Goal: Find specific page/section: Find specific page/section

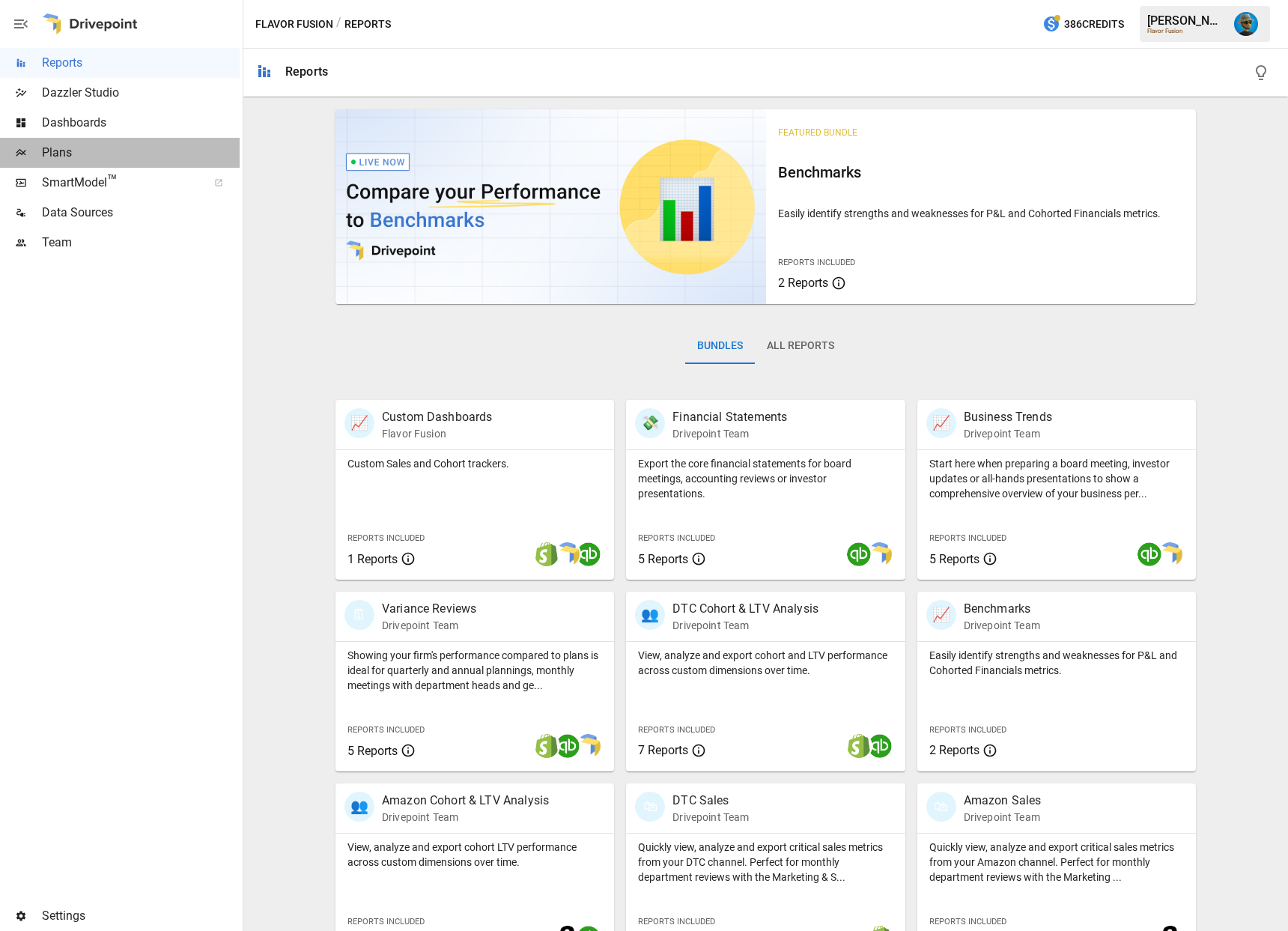
click at [123, 150] on span "Plans" at bounding box center [141, 153] width 198 height 18
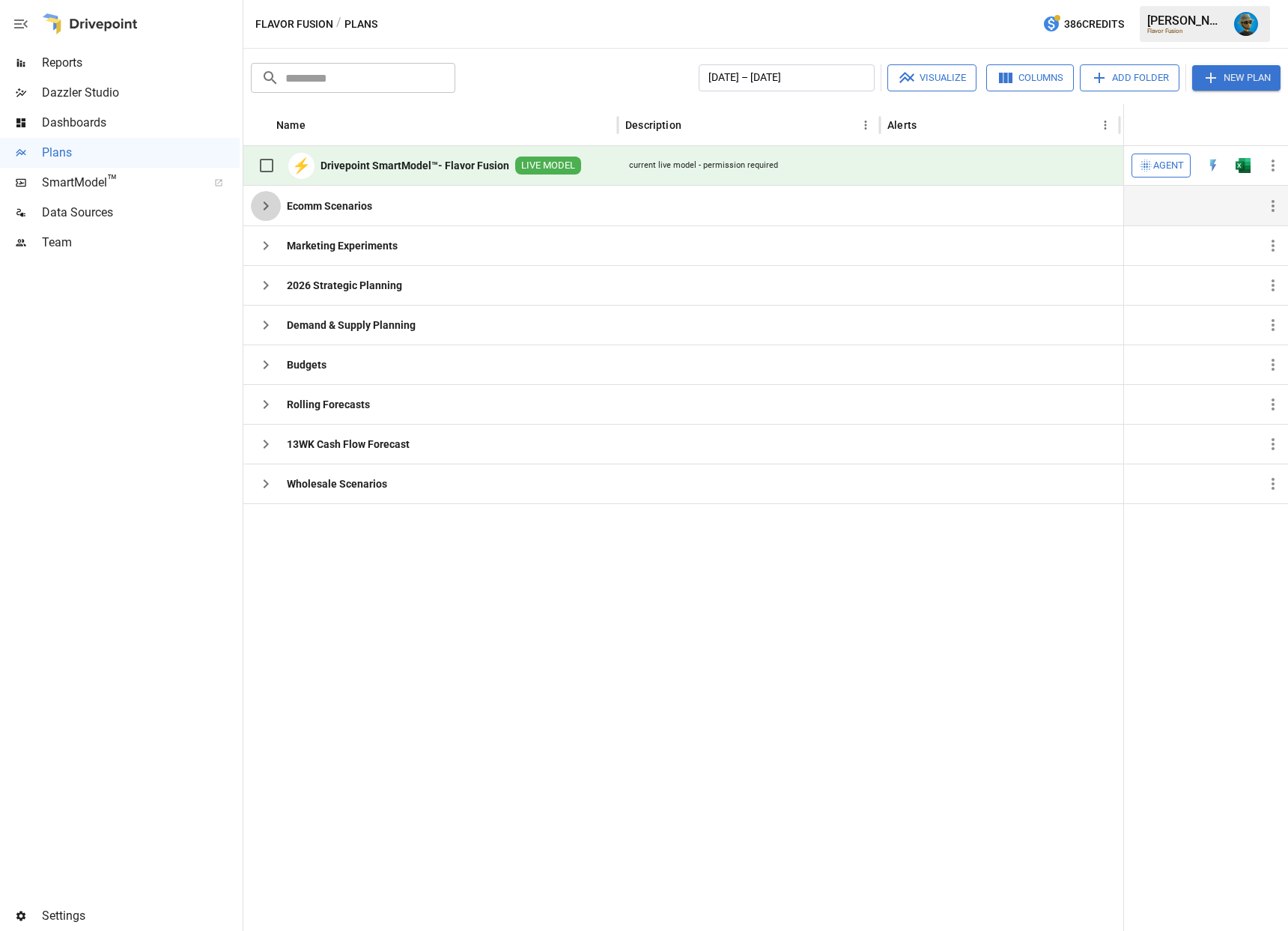
click at [262, 204] on icon "button" at bounding box center [266, 206] width 18 height 18
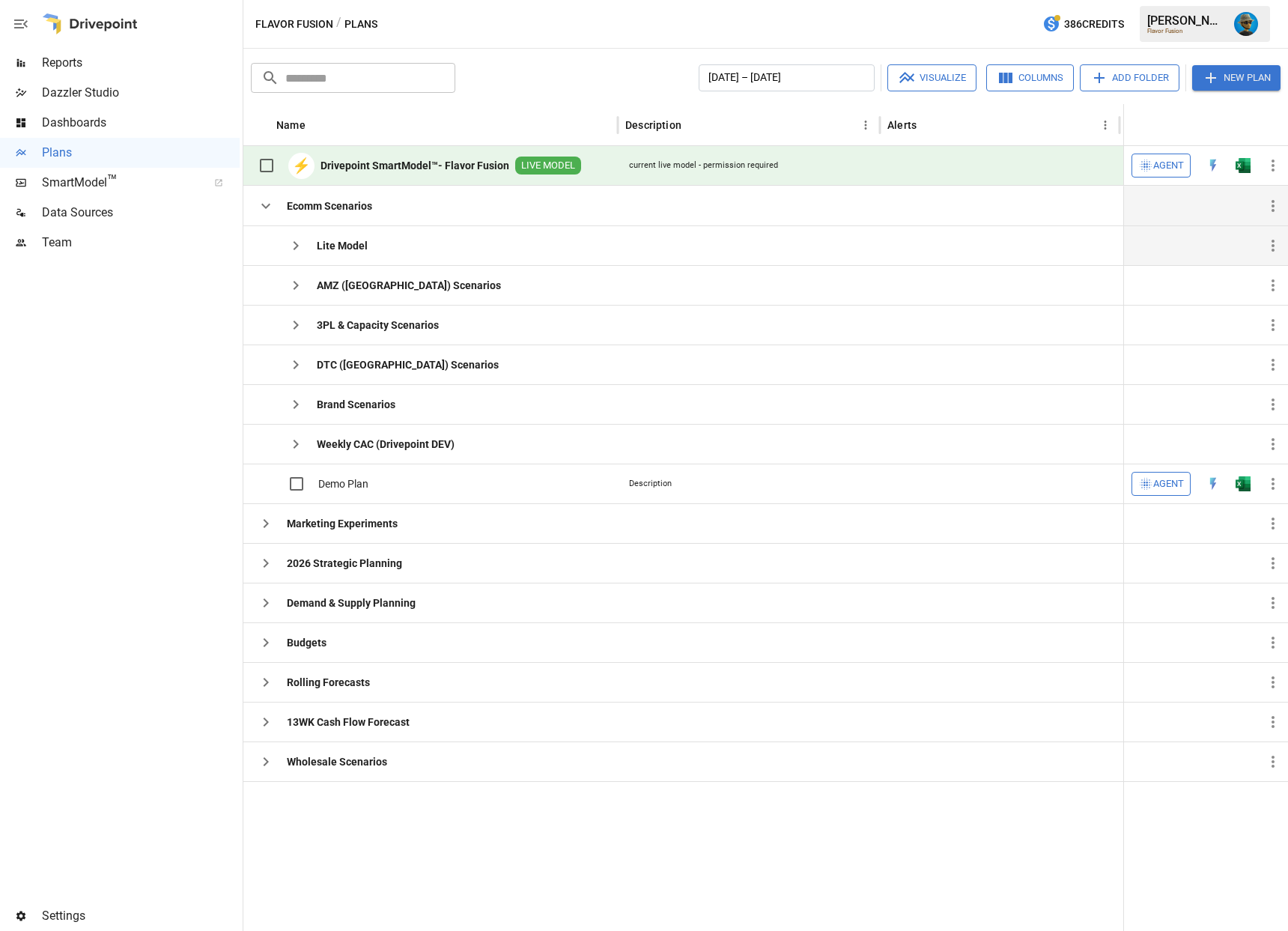
click at [288, 249] on icon "button" at bounding box center [295, 245] width 18 height 18
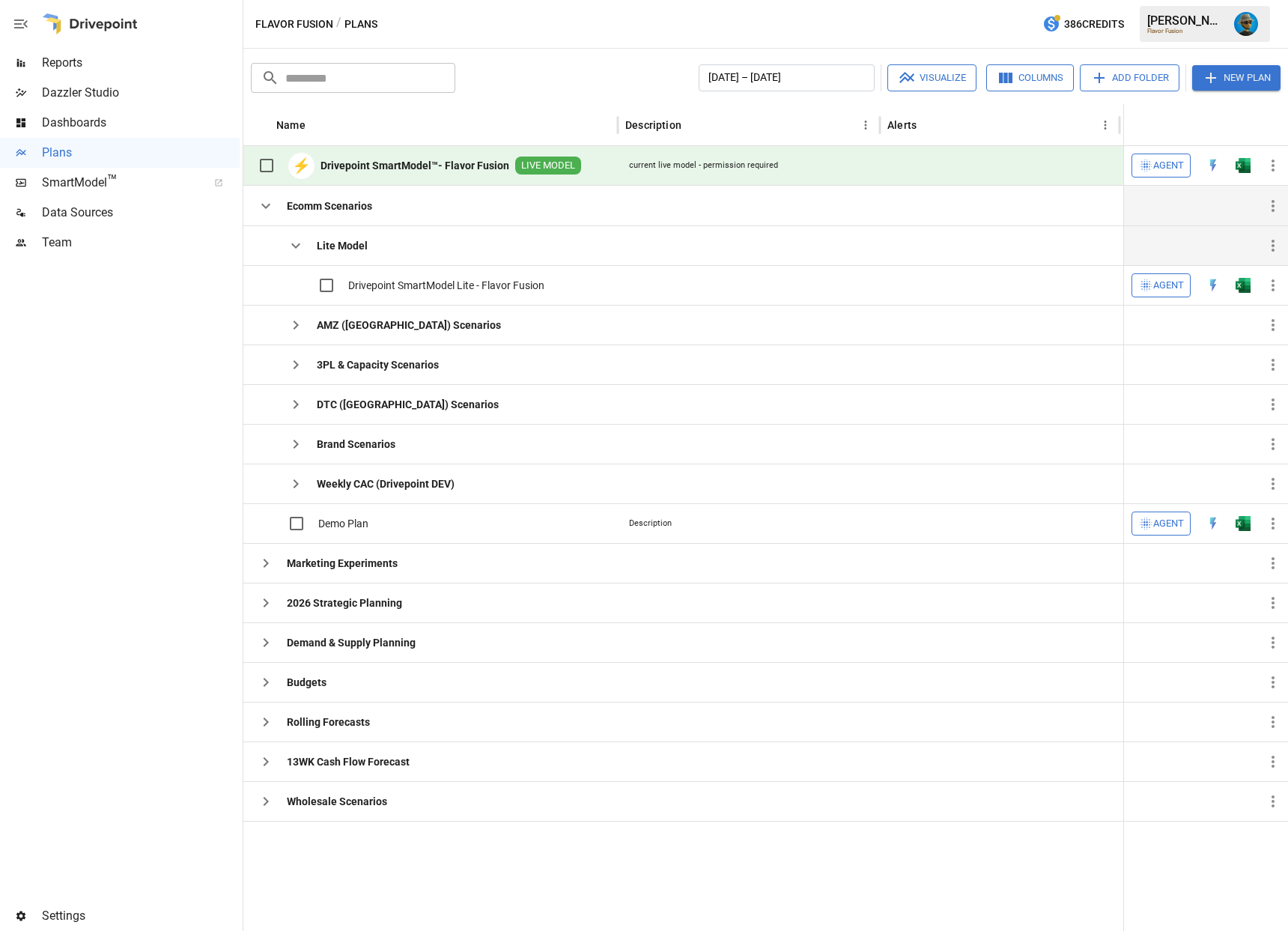
click at [17, 33] on button "button" at bounding box center [21, 24] width 42 height 48
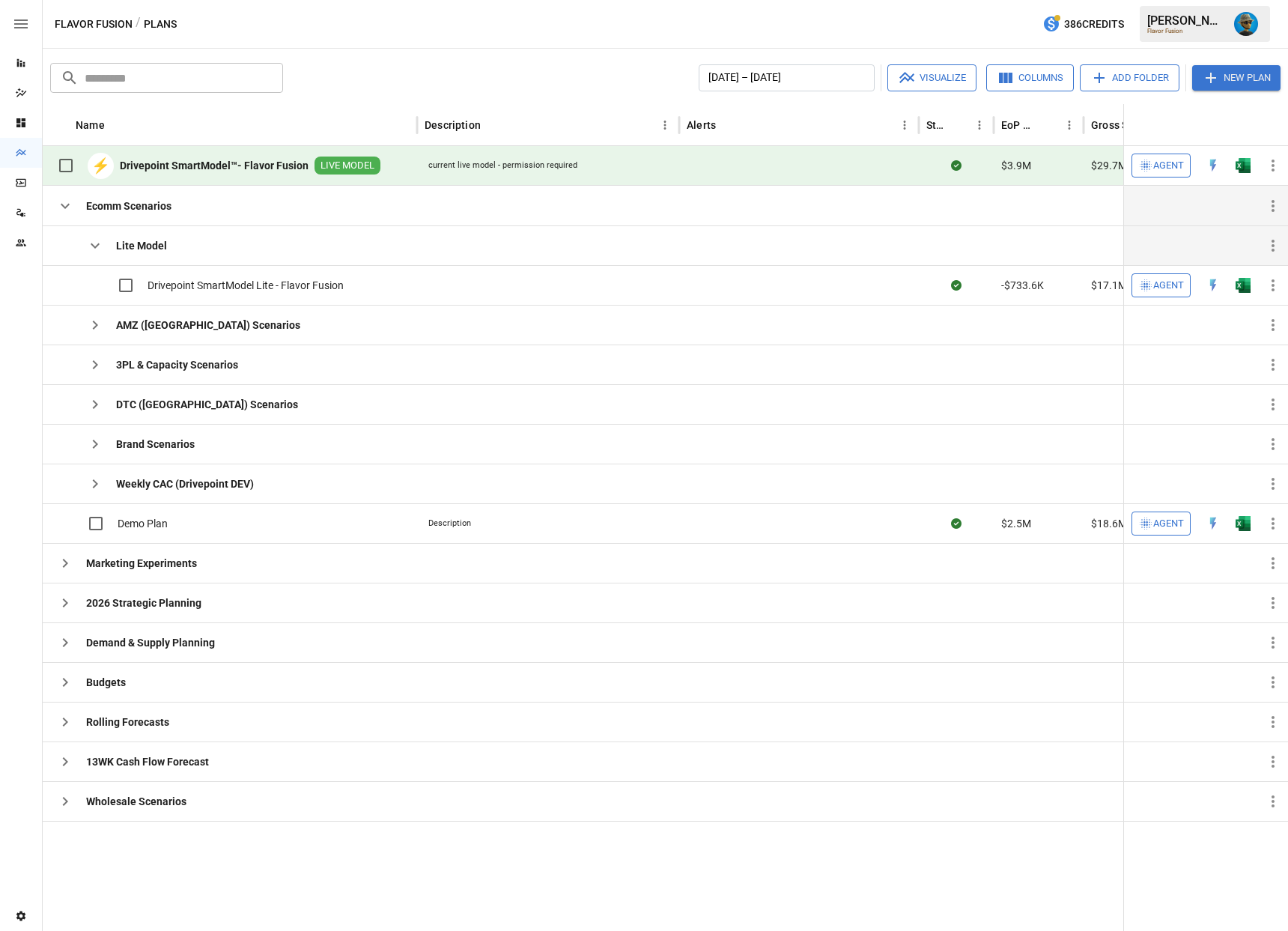
click at [393, 58] on div "​ ​ [DATE] – [DATE] Visualize Columns Add Folder New Plan Name Description Aler…" at bounding box center [665, 490] width 1245 height 882
click at [97, 243] on icon "button" at bounding box center [94, 245] width 18 height 18
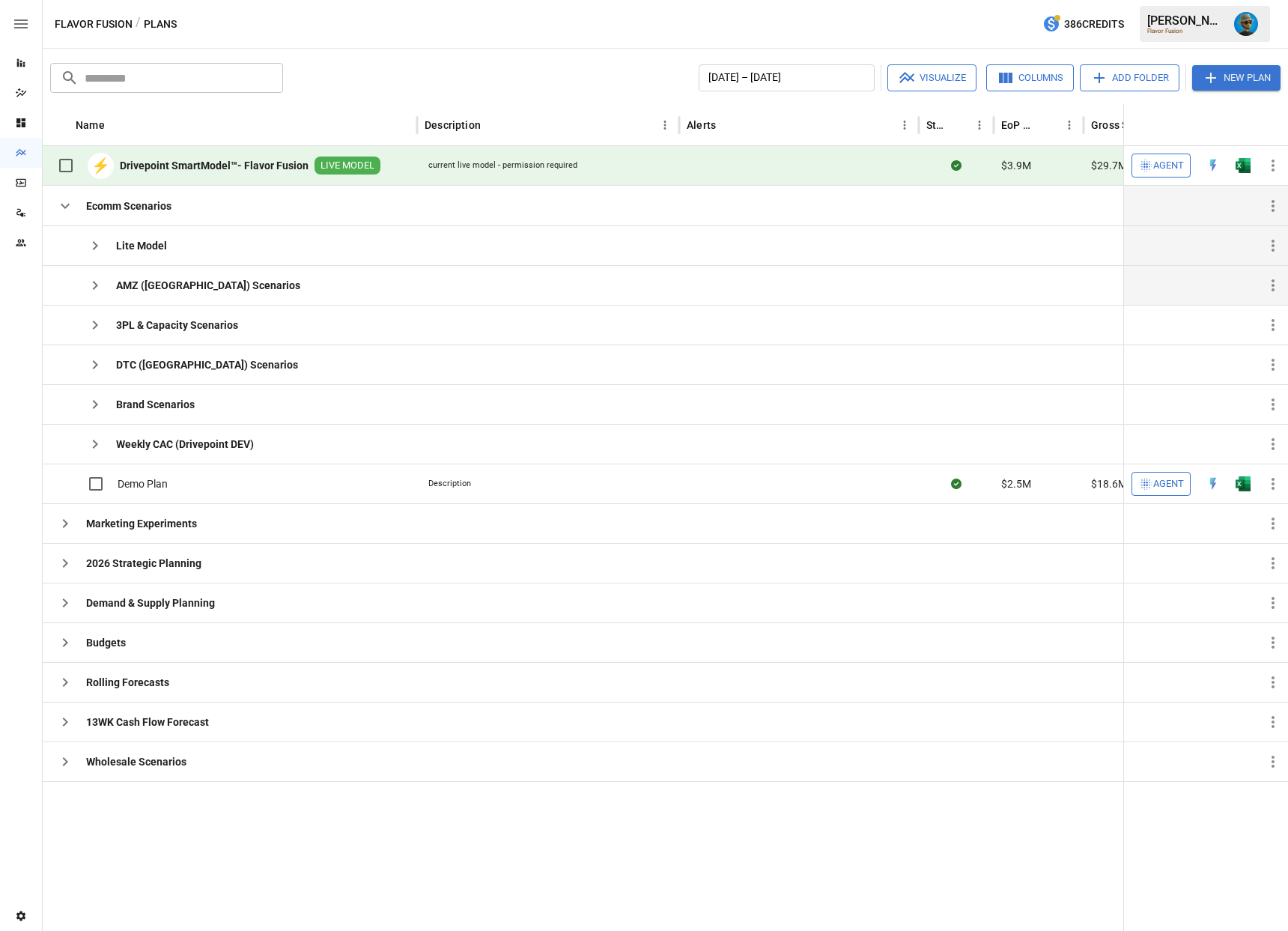
click at [99, 286] on icon "button" at bounding box center [94, 285] width 18 height 18
click at [94, 291] on icon "button" at bounding box center [94, 285] width 18 height 18
click at [91, 323] on icon "button" at bounding box center [94, 325] width 18 height 18
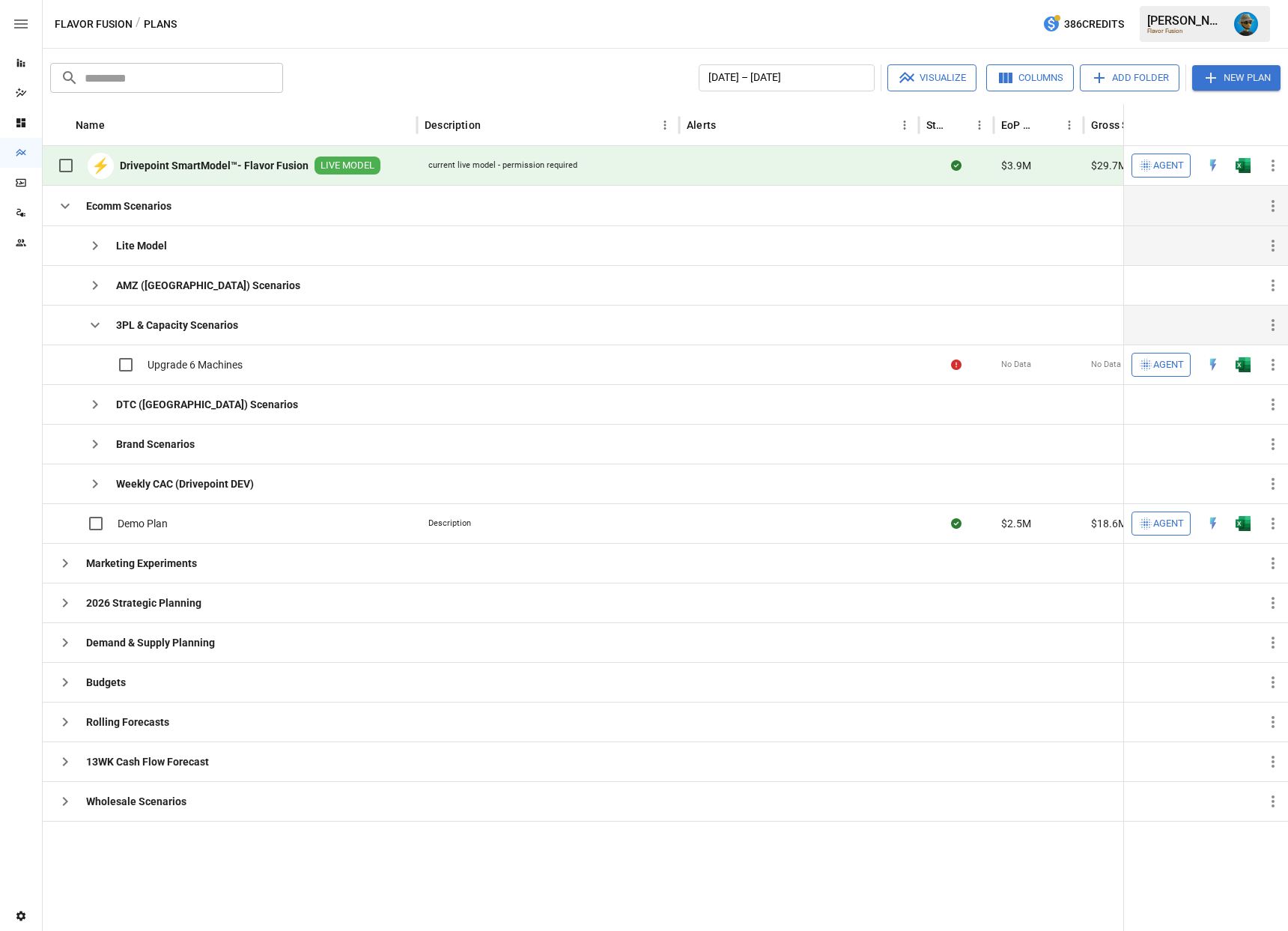
click at [91, 323] on icon "button" at bounding box center [95, 325] width 9 height 5
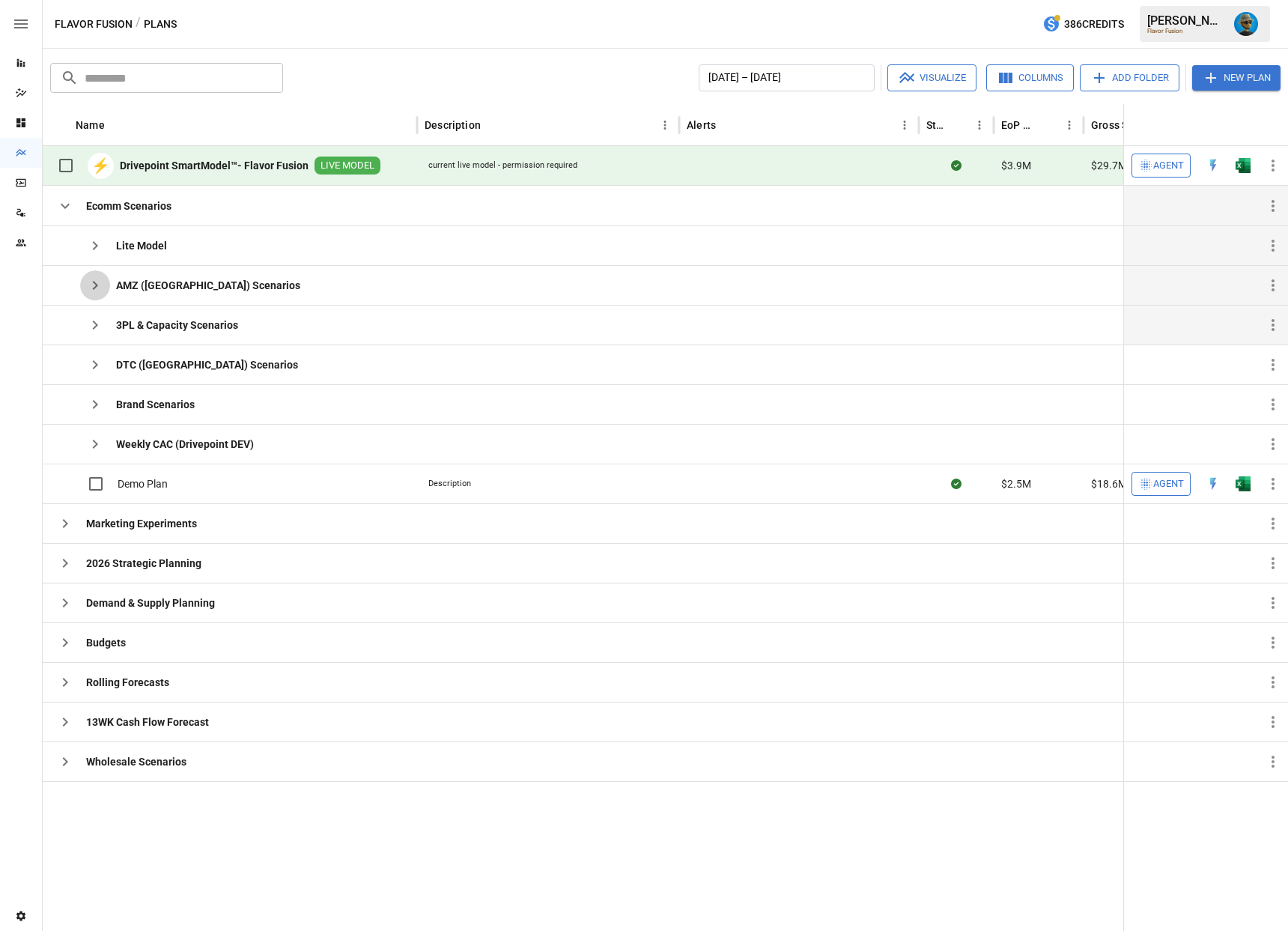
click at [93, 283] on icon "button" at bounding box center [94, 285] width 18 height 18
click at [93, 324] on icon "button" at bounding box center [94, 325] width 18 height 18
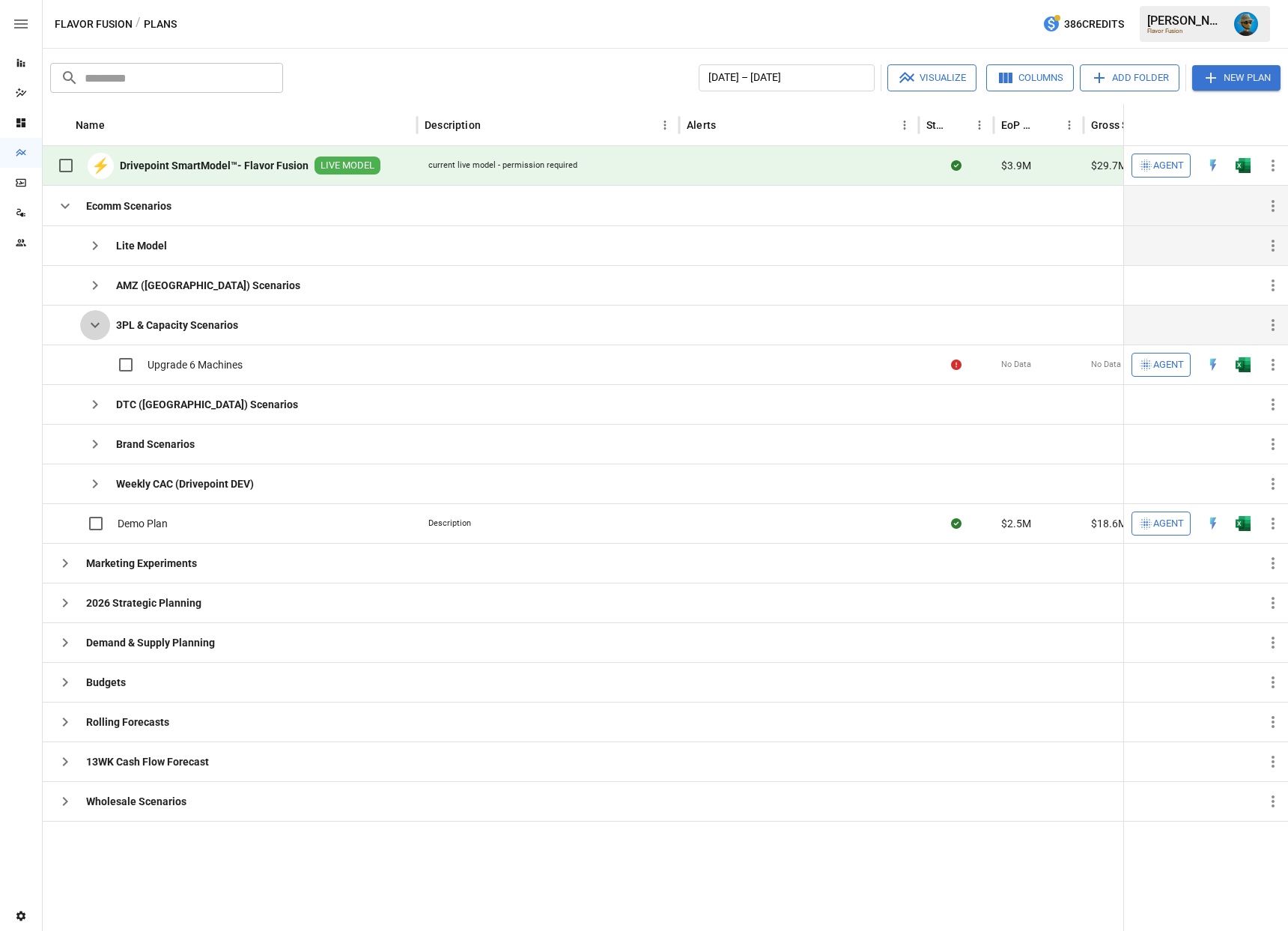
click at [93, 324] on icon "button" at bounding box center [95, 325] width 9 height 5
